Goal: Find specific page/section: Find specific page/section

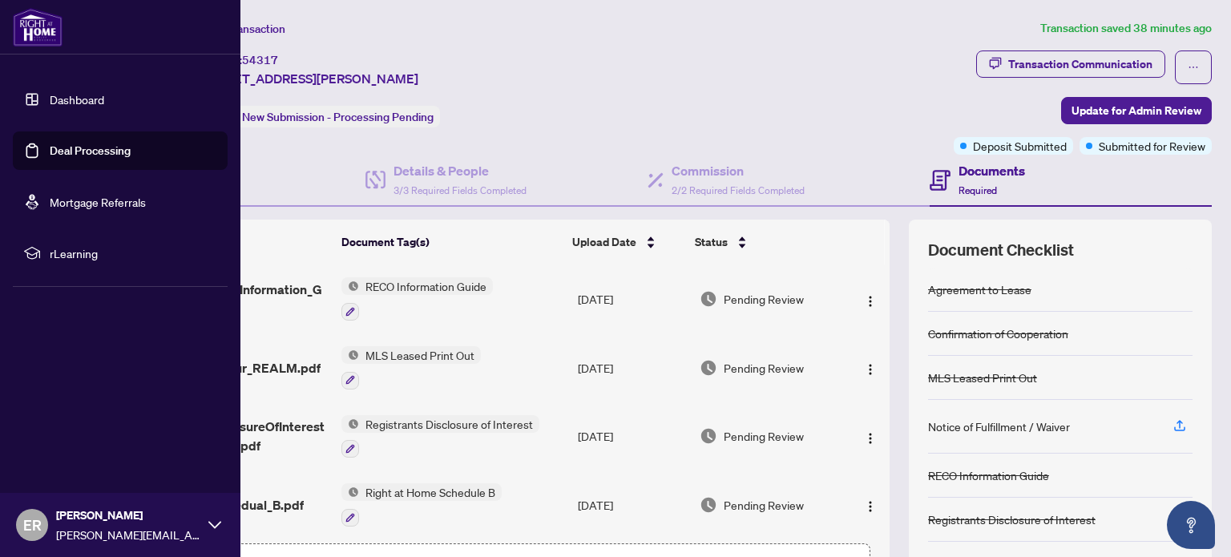
click at [77, 99] on link "Dashboard" at bounding box center [77, 99] width 54 height 14
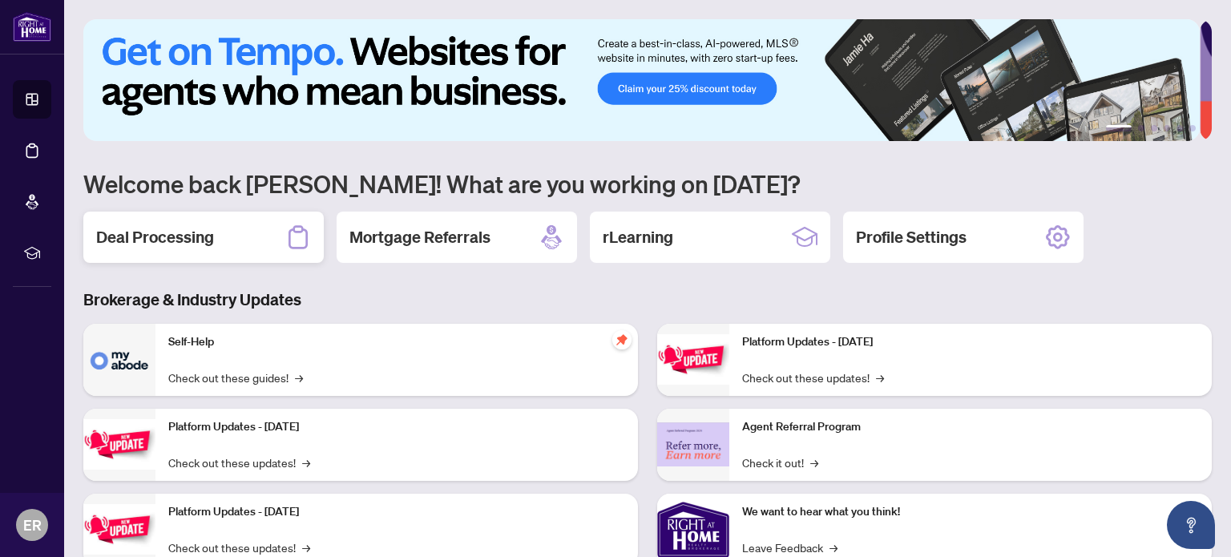
click at [163, 240] on h2 "Deal Processing" at bounding box center [155, 237] width 118 height 22
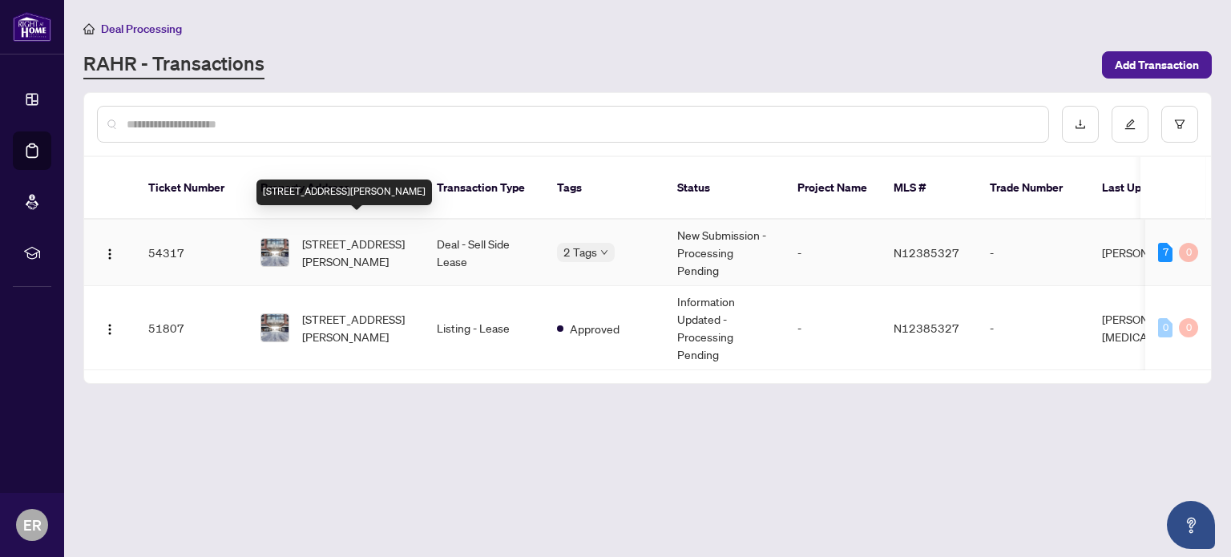
click at [353, 235] on span "[STREET_ADDRESS][PERSON_NAME]" at bounding box center [356, 252] width 109 height 35
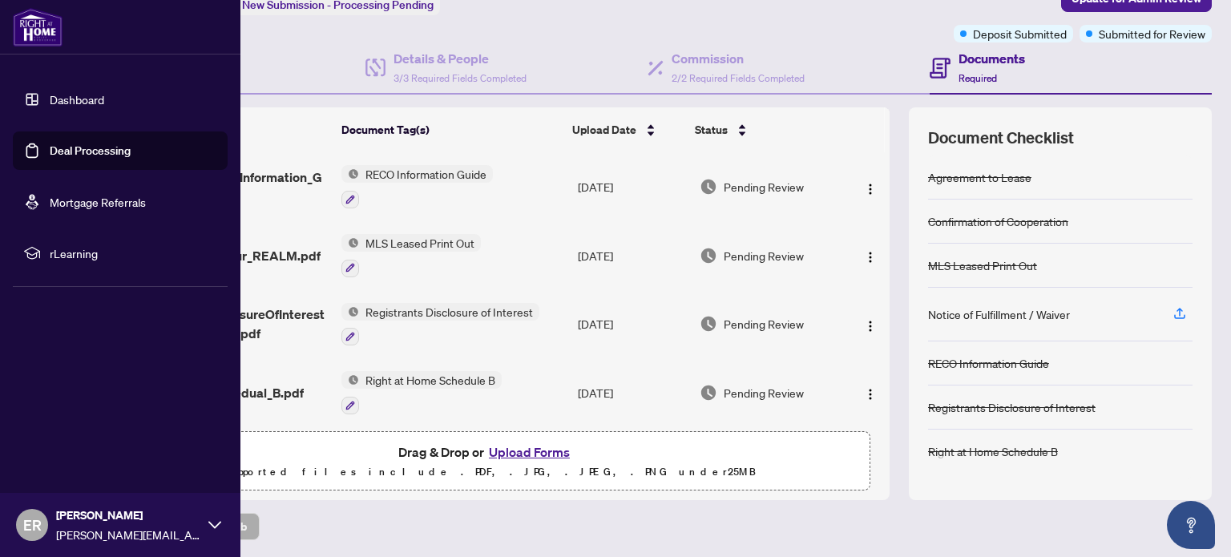
click at [50, 99] on link "Dashboard" at bounding box center [77, 99] width 54 height 14
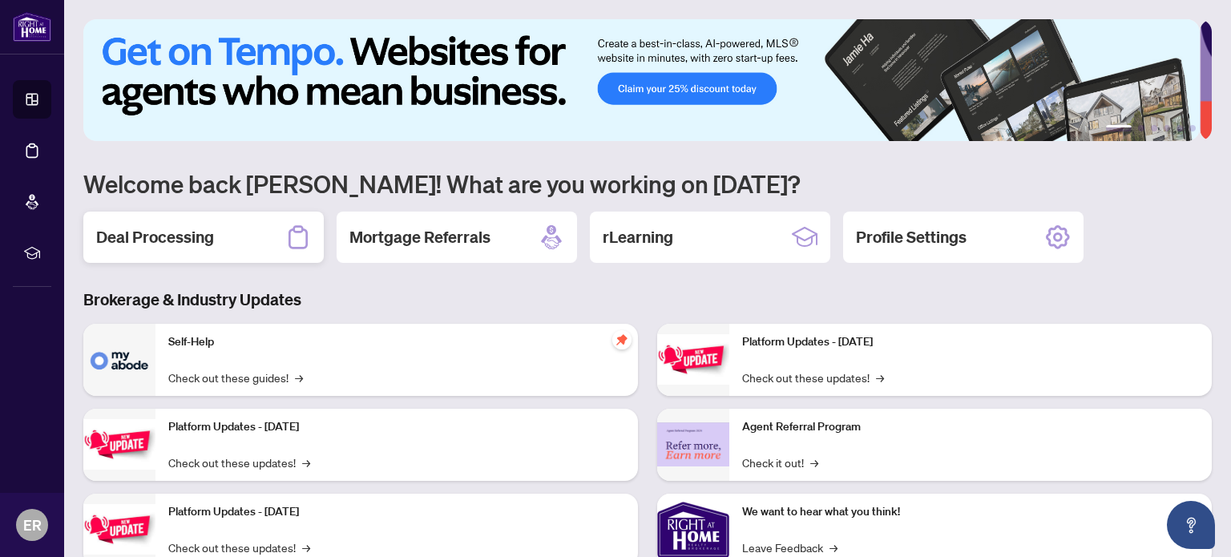
click at [184, 227] on h2 "Deal Processing" at bounding box center [155, 237] width 118 height 22
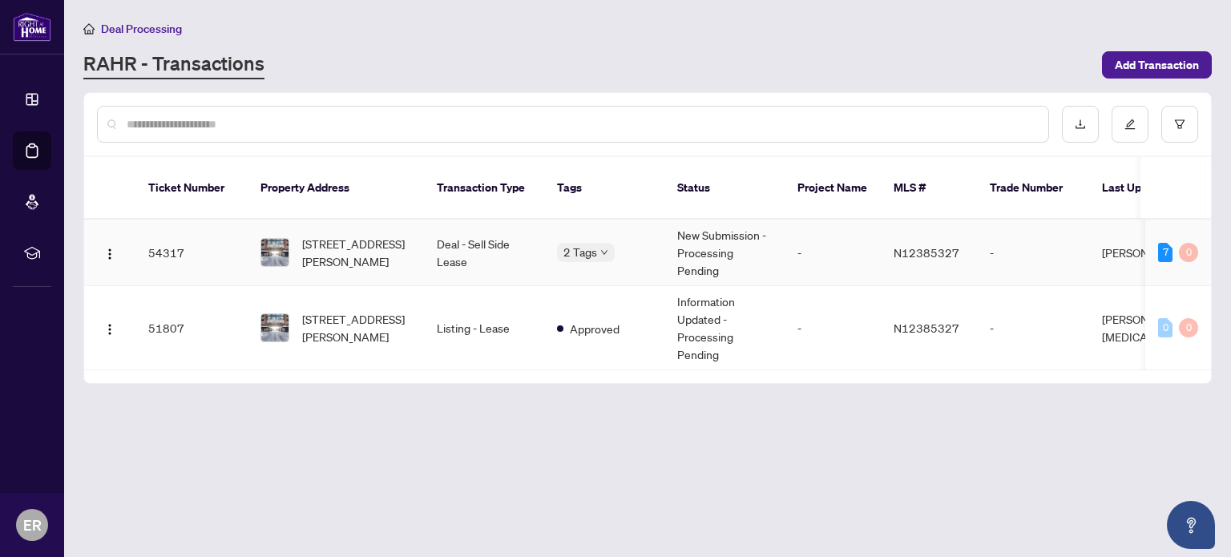
click at [446, 230] on td "Deal - Sell Side Lease" at bounding box center [484, 253] width 120 height 67
